Goal: Complete application form: Complete application form

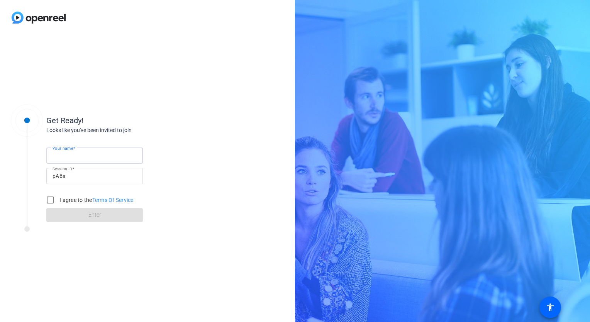
click at [112, 151] on input "Your name" at bounding box center [95, 155] width 84 height 9
type input "A"
click at [51, 202] on input "I agree to the Terms Of Service" at bounding box center [49, 199] width 15 height 15
checkbox input "true"
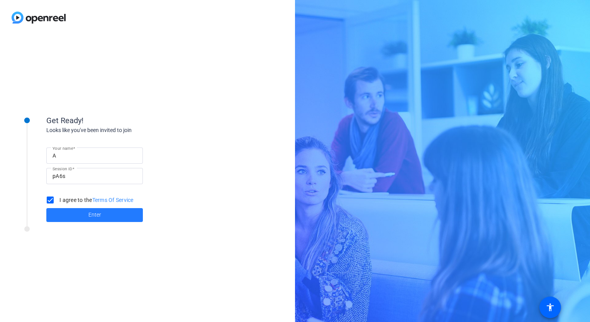
click at [74, 216] on span at bounding box center [94, 215] width 97 height 19
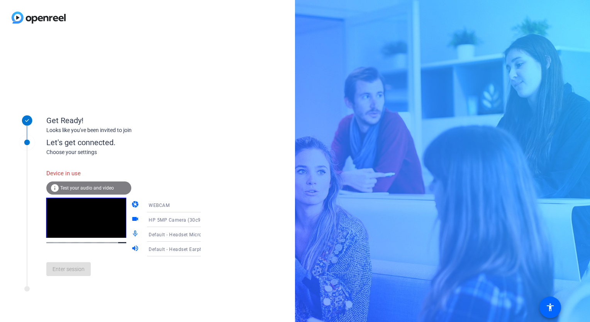
click at [180, 207] on div "WEBCAM" at bounding box center [178, 206] width 58 height 10
click at [198, 170] on div at bounding box center [295, 161] width 590 height 322
